Goal: Information Seeking & Learning: Learn about a topic

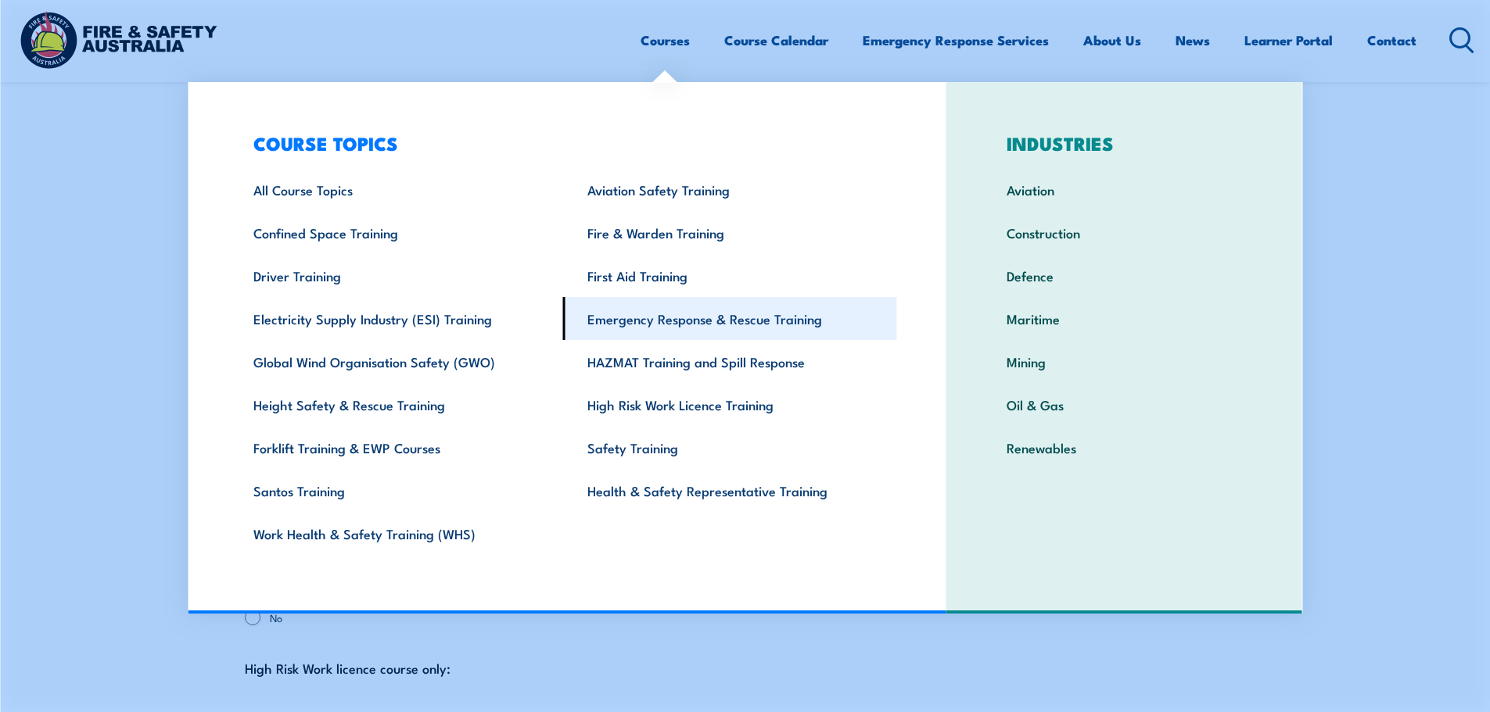
click at [763, 324] on link "Emergency Response & Rescue Training" at bounding box center [730, 318] width 334 height 43
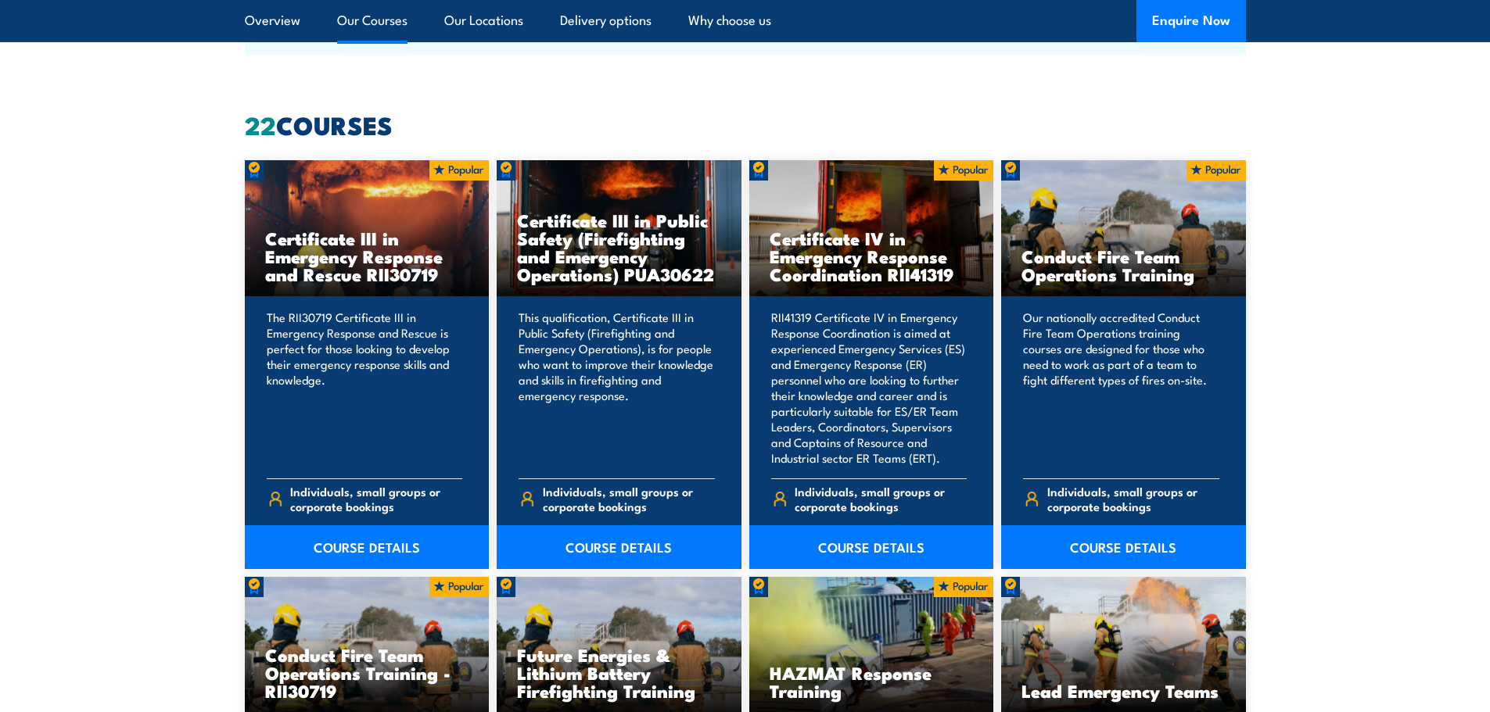
scroll to position [1173, 0]
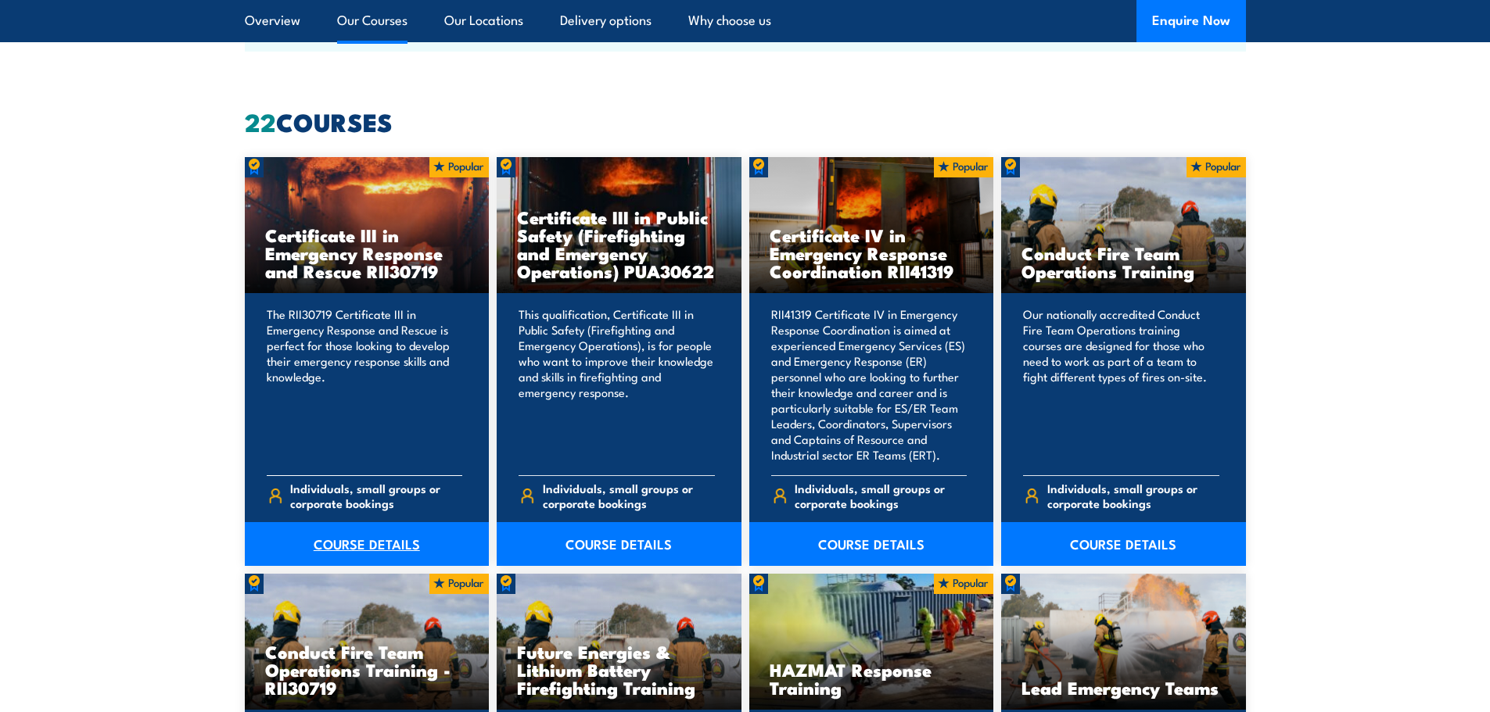
click at [386, 542] on link "COURSE DETAILS" at bounding box center [367, 544] width 245 height 44
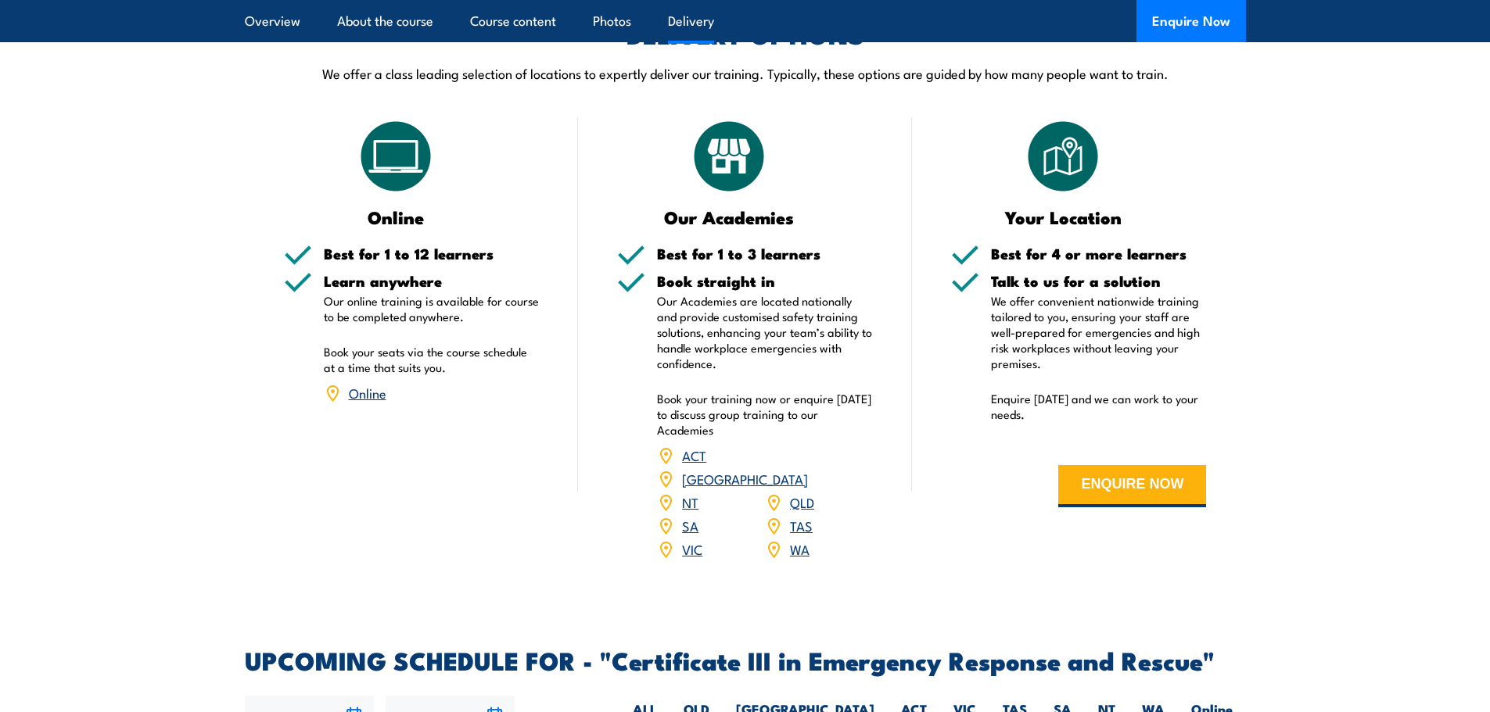
scroll to position [3441, 0]
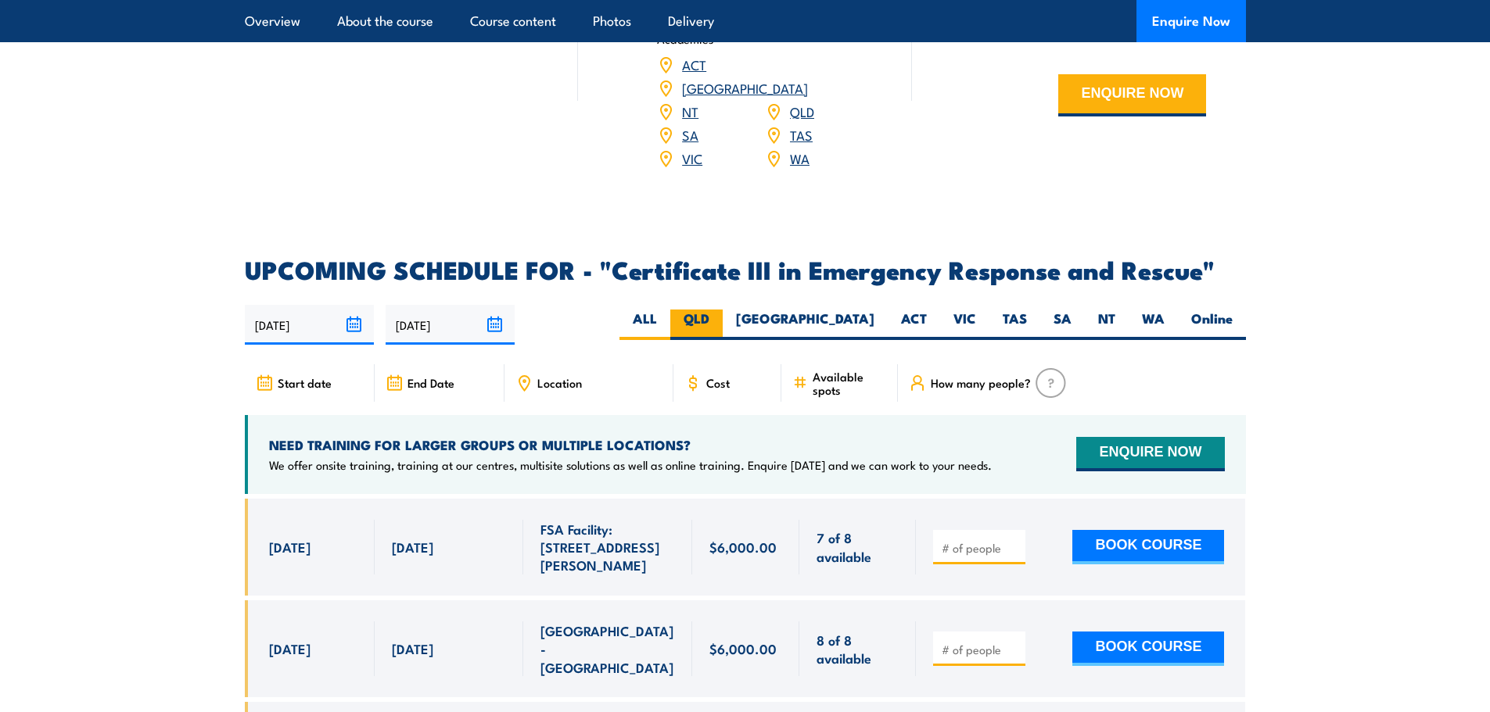
click at [723, 310] on label "QLD" at bounding box center [696, 325] width 52 height 30
click at [719, 310] on input "QLD" at bounding box center [714, 315] width 10 height 10
radio input "true"
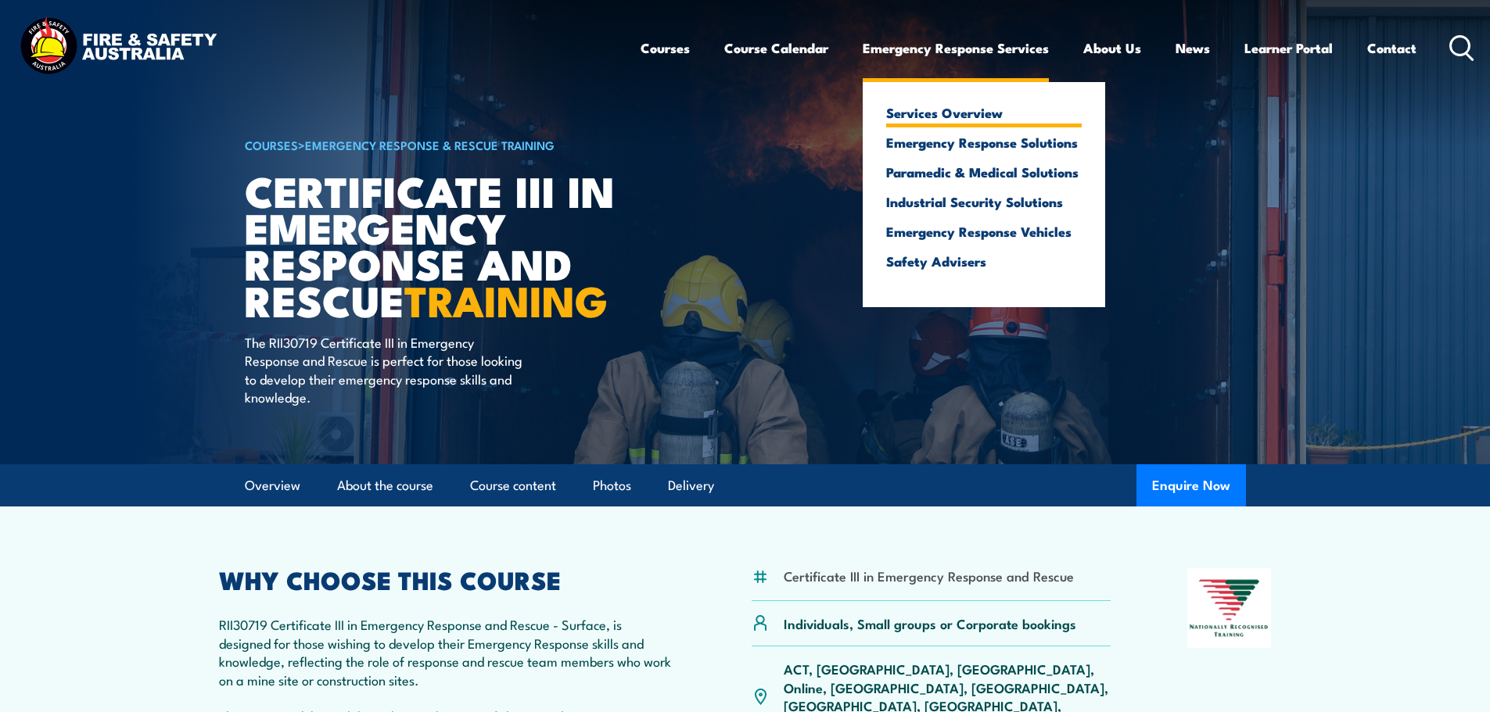
click at [916, 113] on link "Services Overview" at bounding box center [983, 113] width 195 height 14
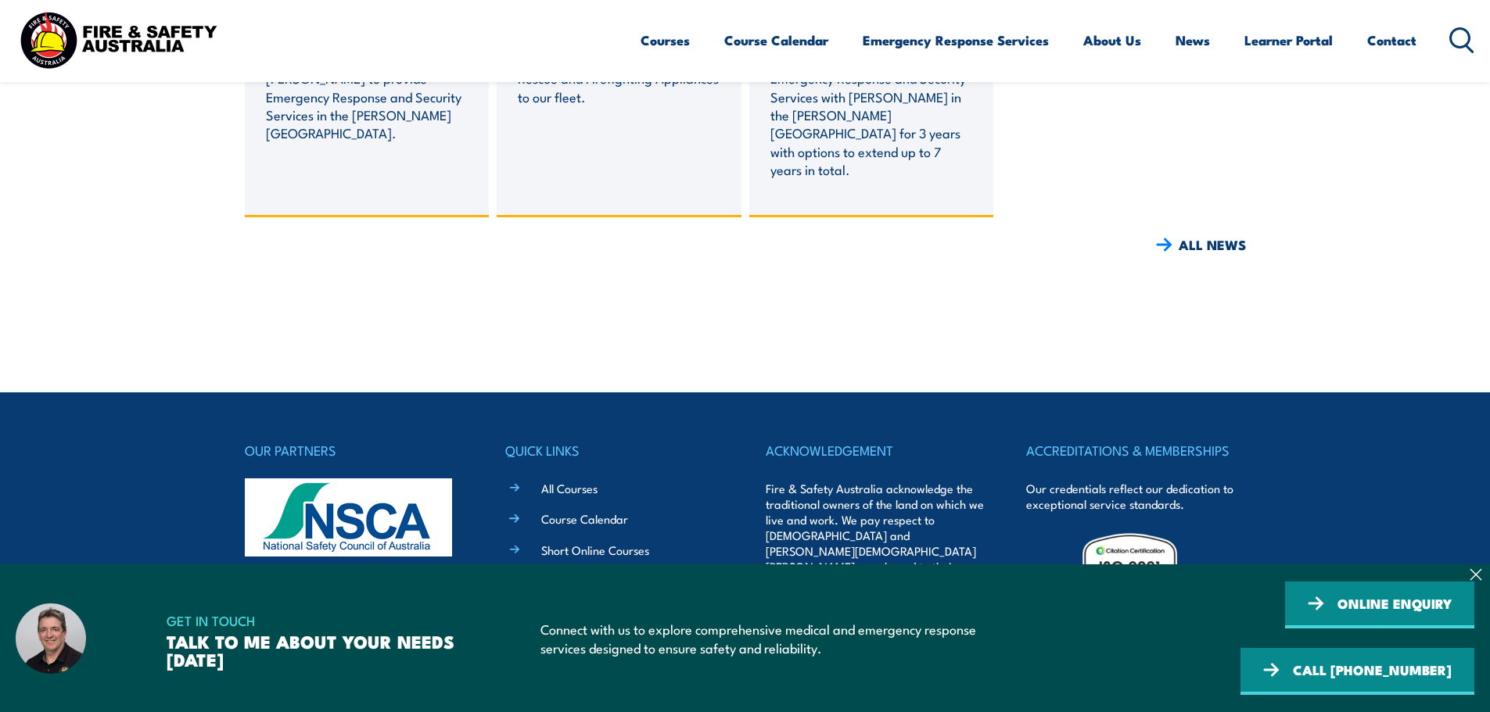
scroll to position [5594, 0]
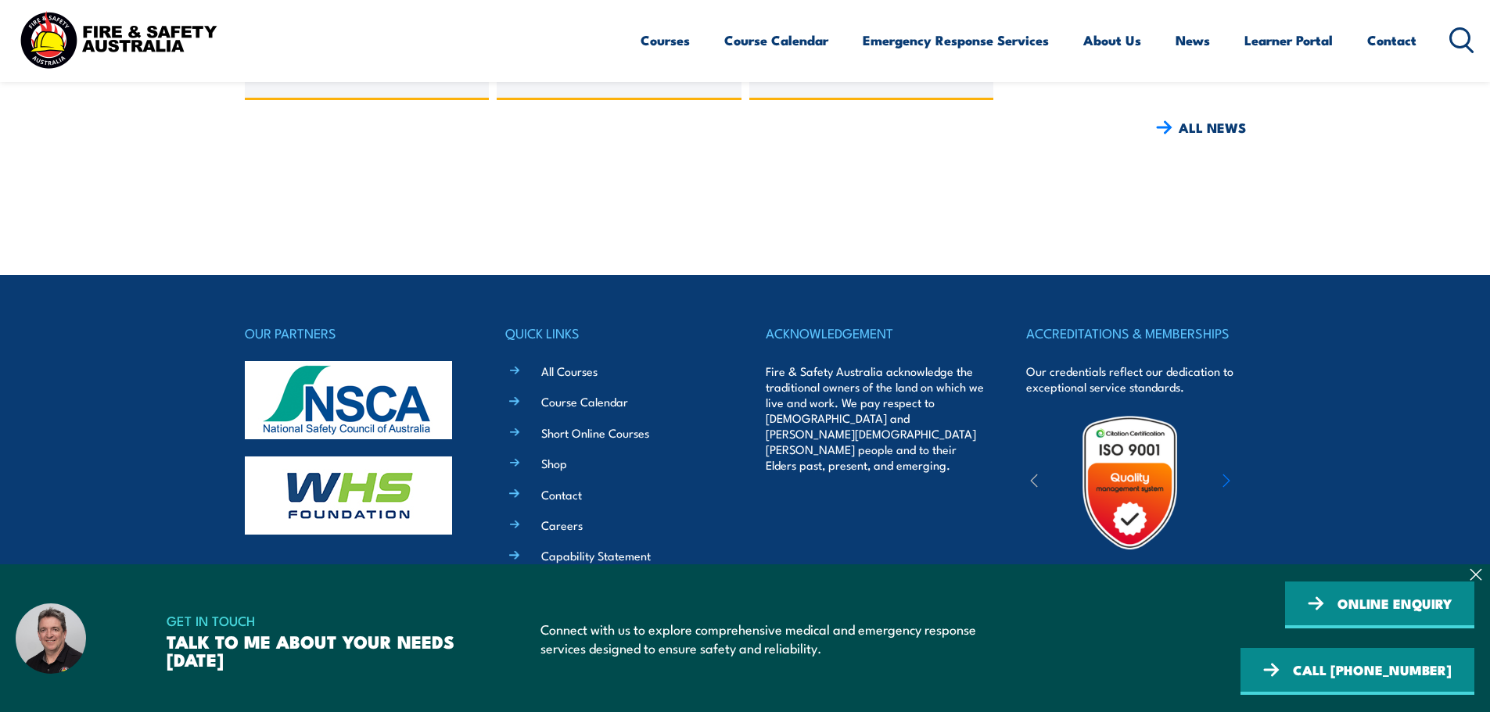
drag, startPoint x: 579, startPoint y: 468, endPoint x: 647, endPoint y: 482, distance: 69.5
click at [579, 517] on link "Careers" at bounding box center [561, 525] width 41 height 16
